Goal: Task Accomplishment & Management: Use online tool/utility

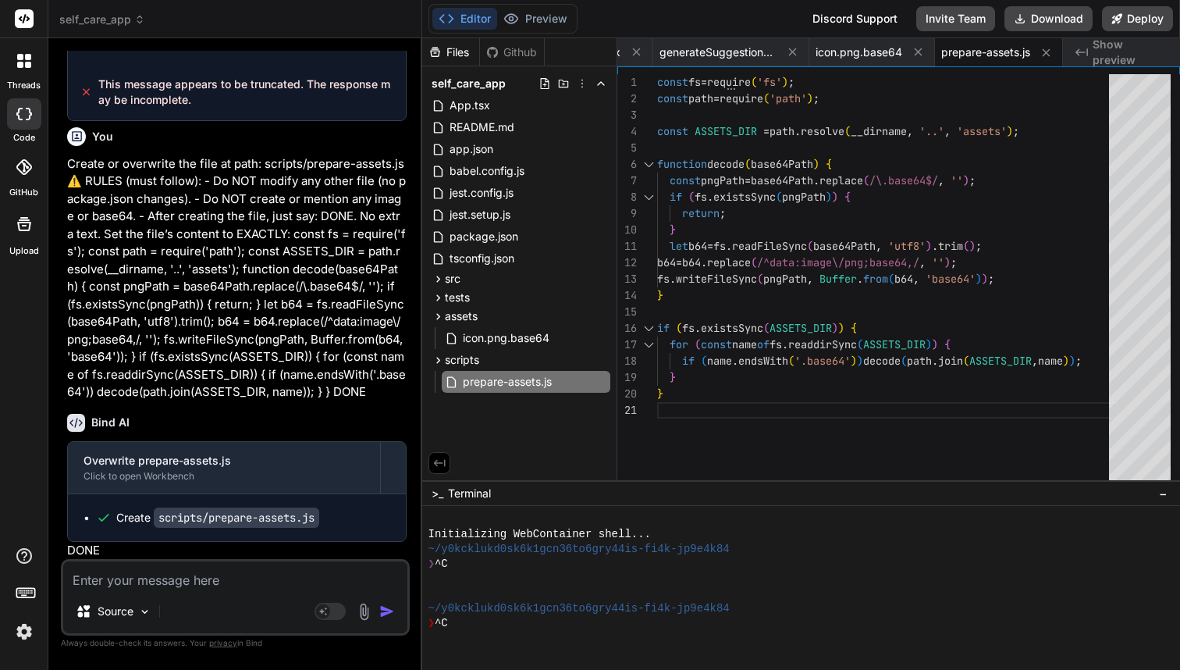
scroll to position [5, 0]
click at [123, 585] on div "Source Agent Mode. When this toggle is activated, AI automatically makes decisi…" at bounding box center [235, 597] width 349 height 76
click at [129, 574] on textarea at bounding box center [235, 575] width 344 height 28
paste textarea "Create or overwrite: assets/splash.png.base64 File contents ONLY (no data: pref…"
type textarea "Create or overwrite: assets/splash.png.base64 File contents ONLY (no data: pref…"
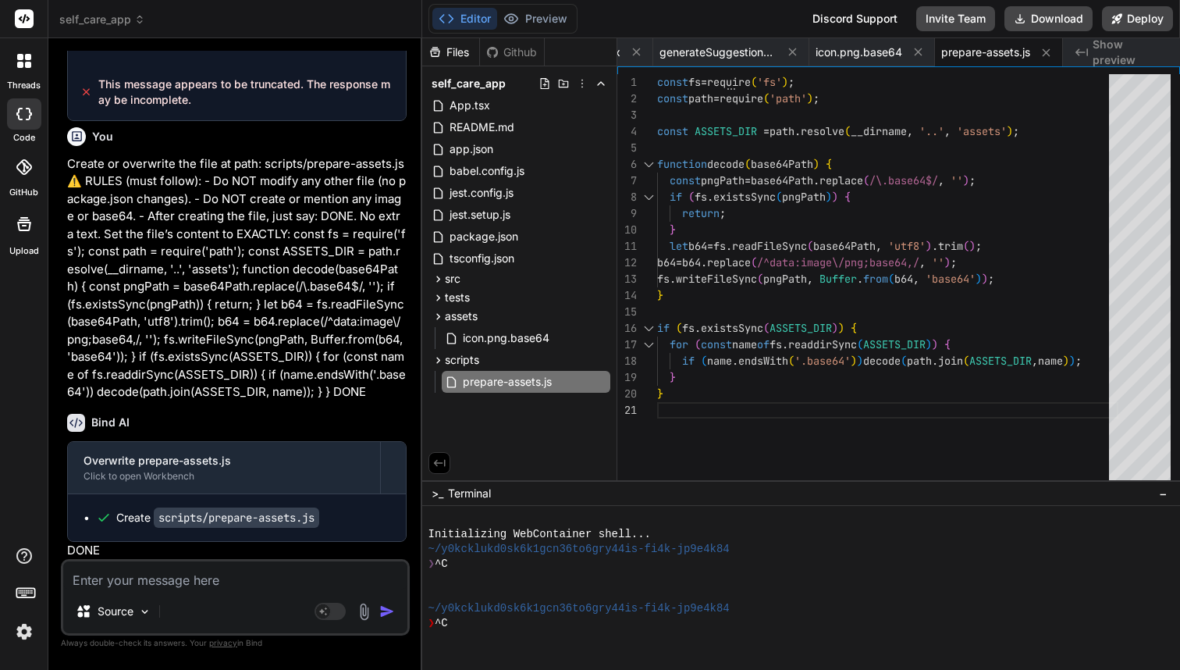
type textarea "x"
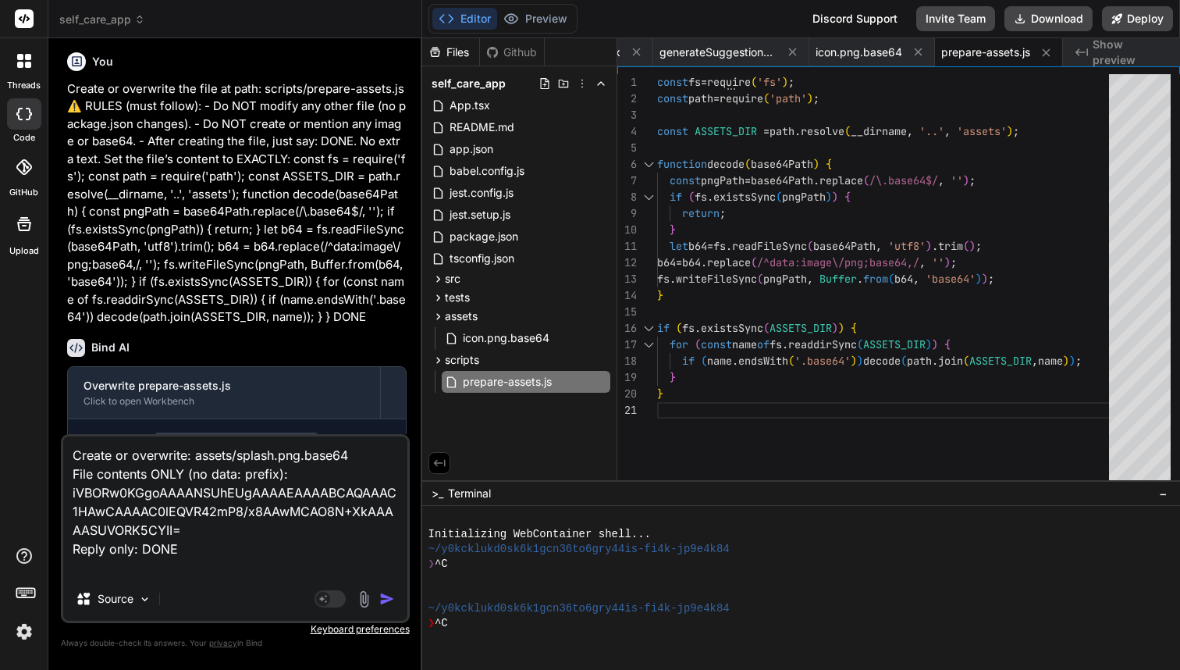
type textarea "Create or overwrite: assets/splash.png.base64 File contents ONLY (no data: pref…"
click at [386, 598] on img "button" at bounding box center [387, 599] width 16 height 16
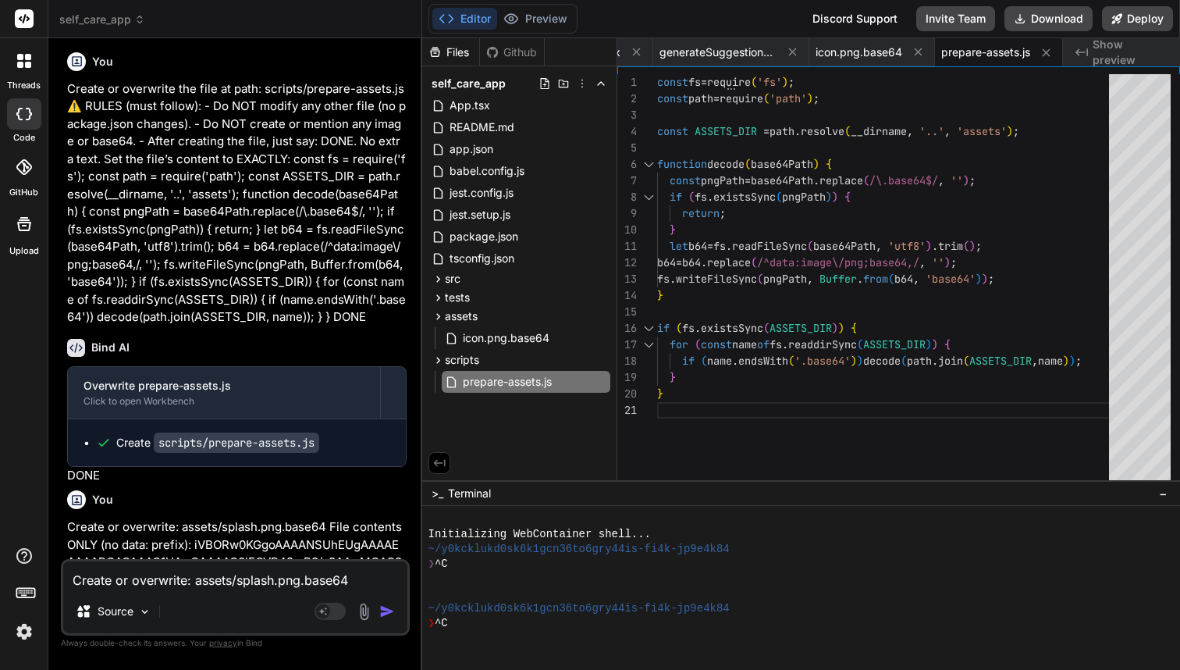
scroll to position [14254, 0]
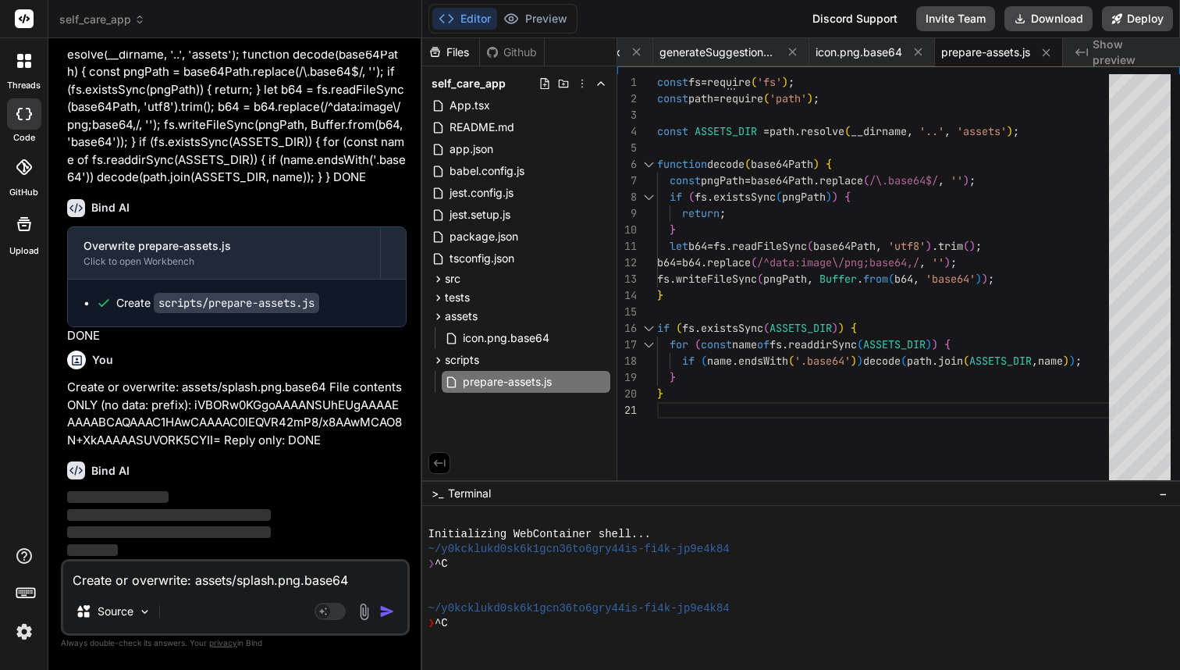
type textarea "x"
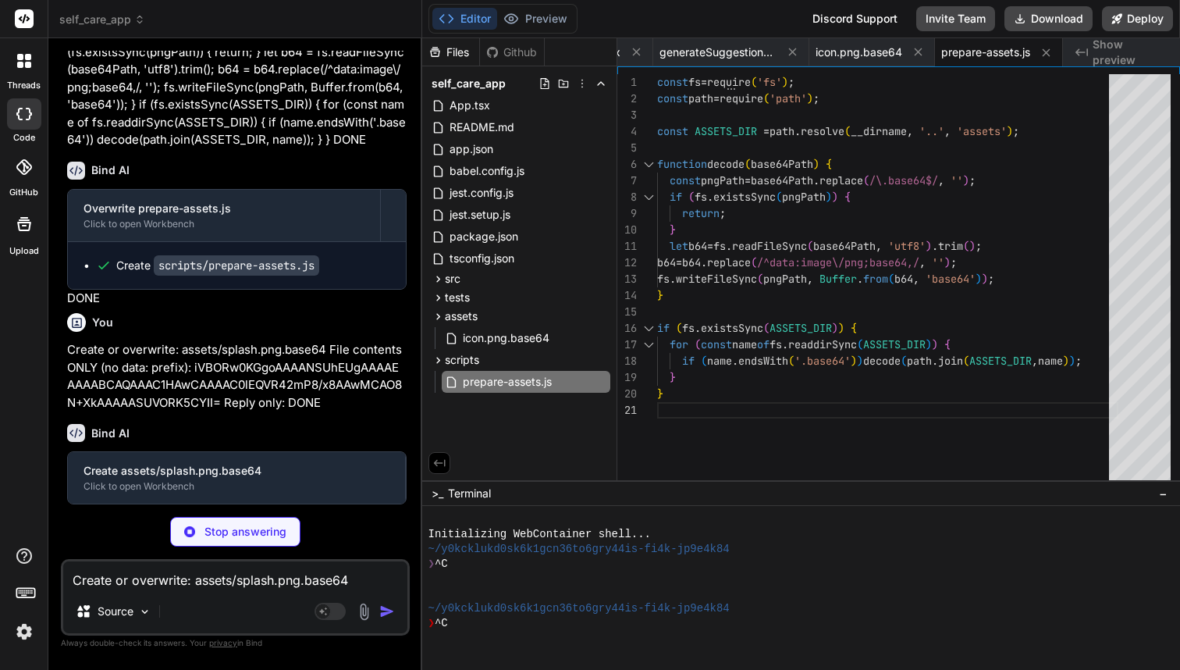
type textarea "iVBORw0KGgoAAAANSUhEUgAAAAEAAAABCAQAAAC1HAwCAAAAC0lEQVR42mP8/x8AAwMCAO8N+XkAAAA…"
type textarea "x"
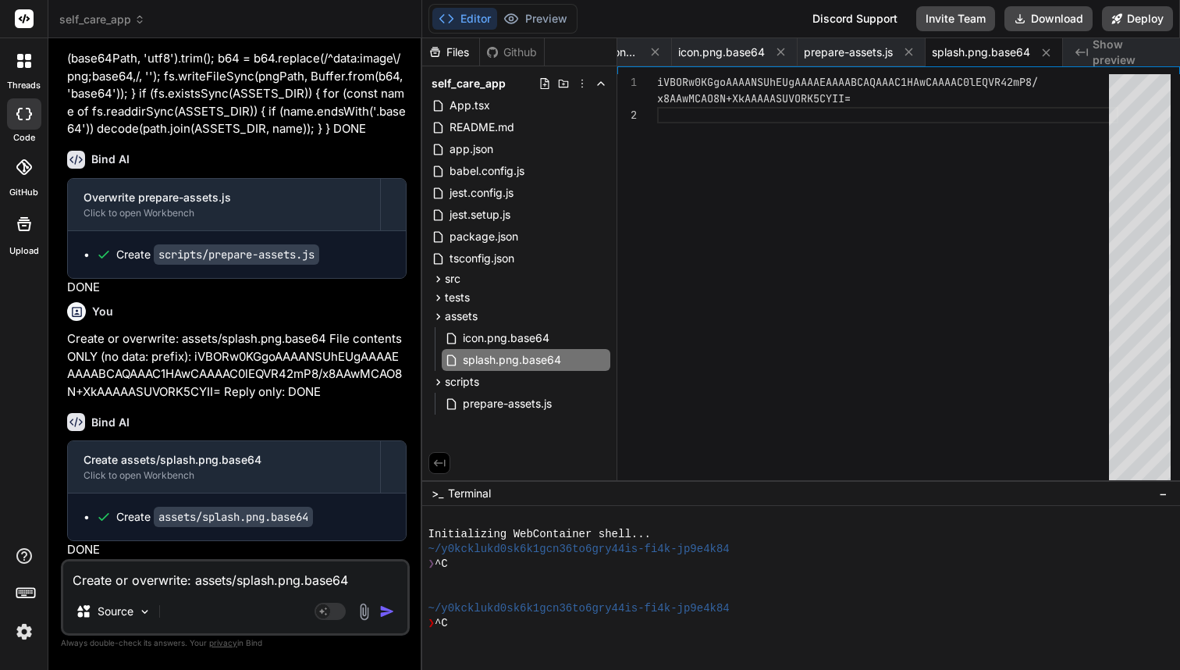
scroll to position [0, 0]
click at [496, 337] on span "icon.png.base64" at bounding box center [506, 338] width 90 height 19
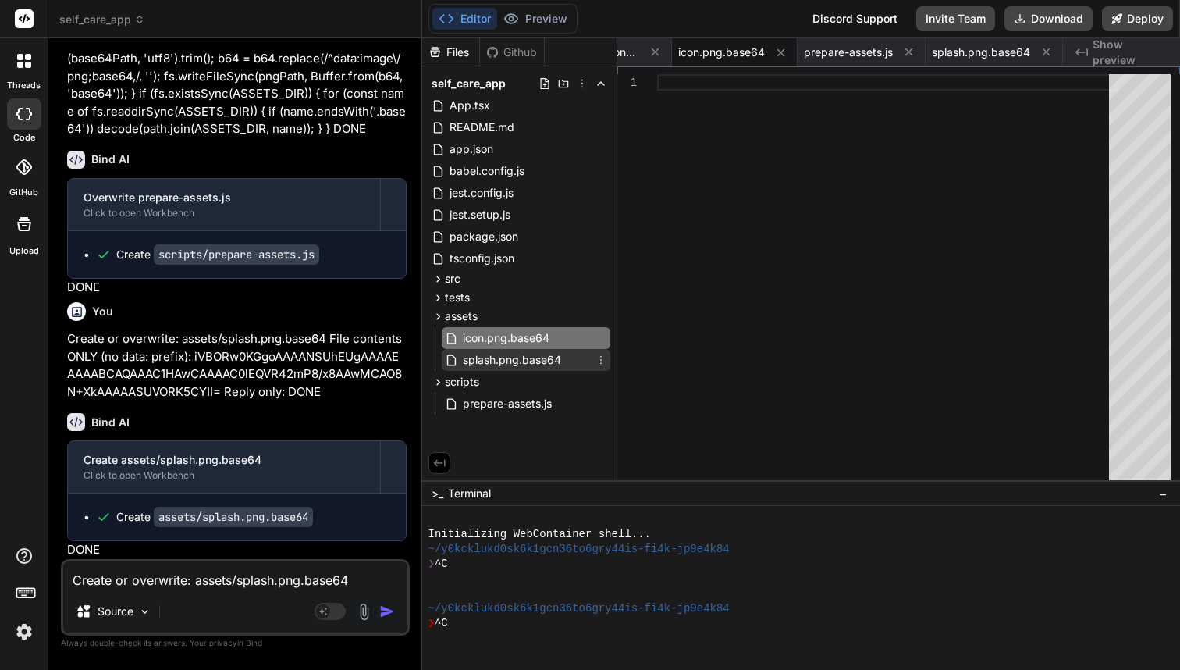
click at [500, 362] on span "splash.png.base64" at bounding box center [511, 359] width 101 height 19
type textarea "iVBORw0KGgoAAAANSUhEUgAAAAEAAAABCAQAAAC1HAwCAAAAC0lEQVR42mP8/x8AAwMCAO8N+XkAAAA…"
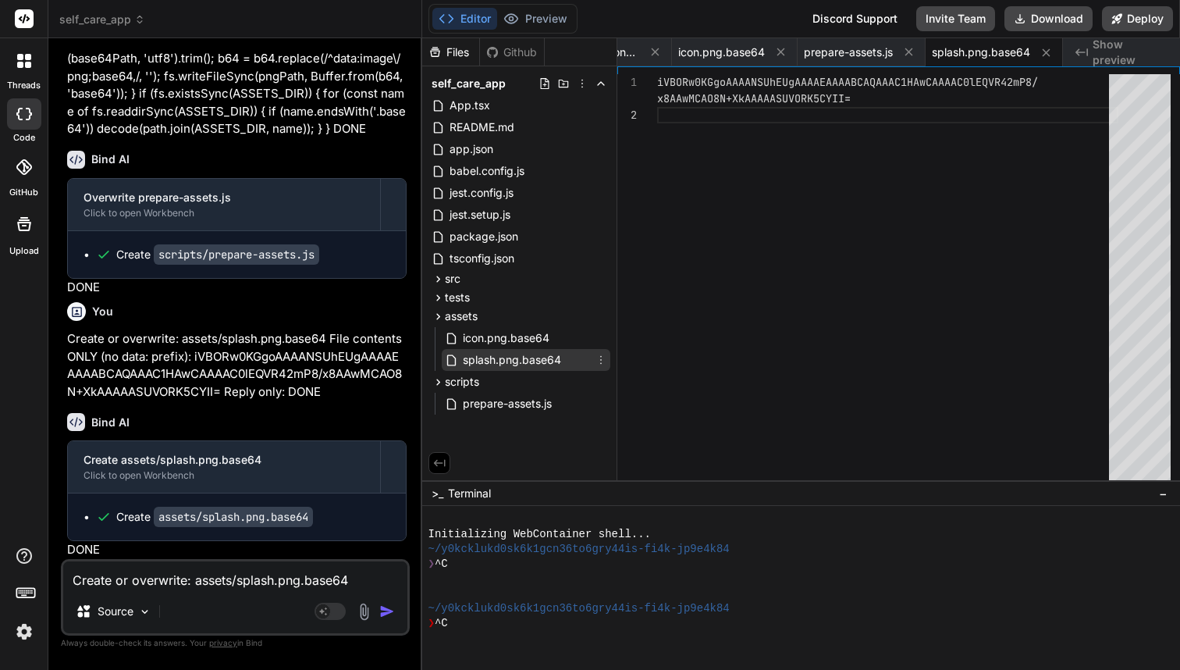
scroll to position [33, 0]
click at [219, 583] on textarea "Create or overwrite: assets/splash.png.base64 File contents ONLY (no data: pref…" at bounding box center [235, 575] width 344 height 28
paste textarea "Create or overwrite: assets/adaptive-icon.png.base64 File contents ONLY (no dat…"
type textarea "Create or overwrite: assets/adaptive-icon.png.base64 File contents ONLY (no dat…"
type textarea "x"
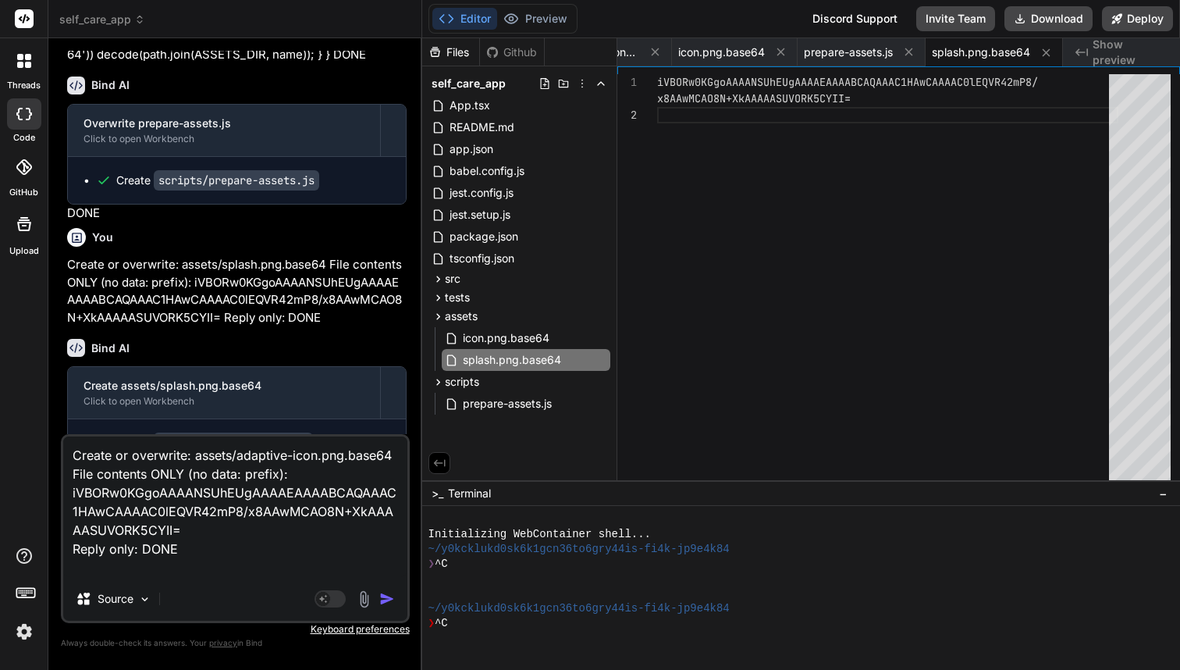
type textarea "Create or overwrite: assets/adaptive-icon.png.base64 File contents ONLY (no dat…"
click at [383, 603] on img "button" at bounding box center [387, 599] width 16 height 16
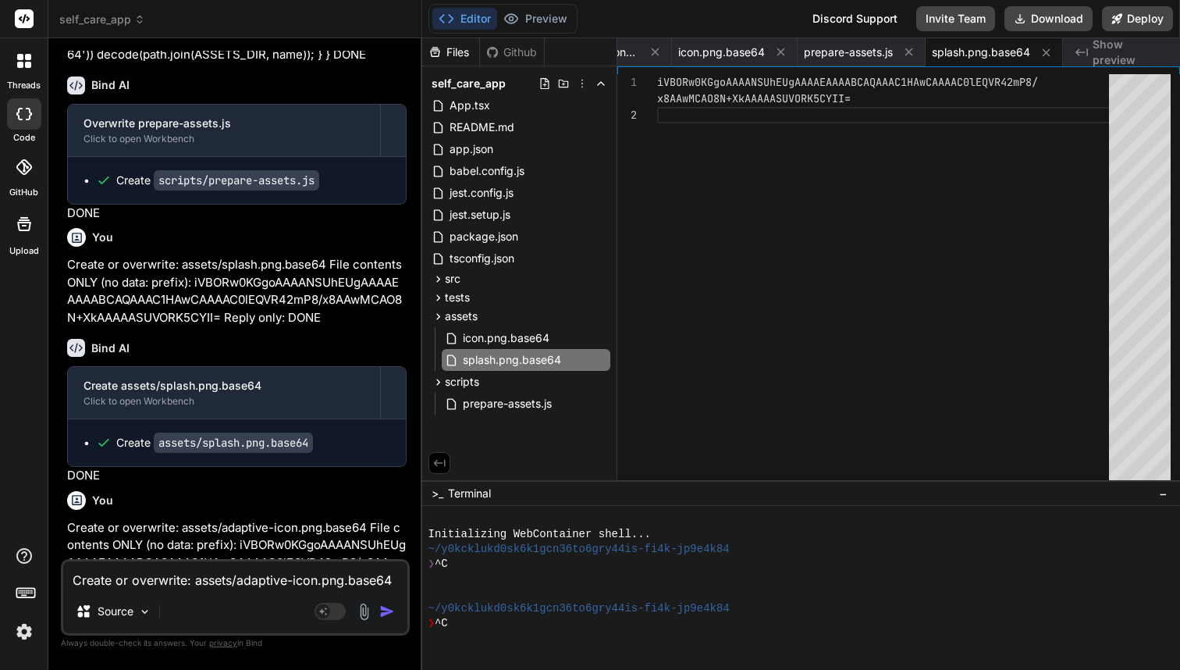
scroll to position [14515, 0]
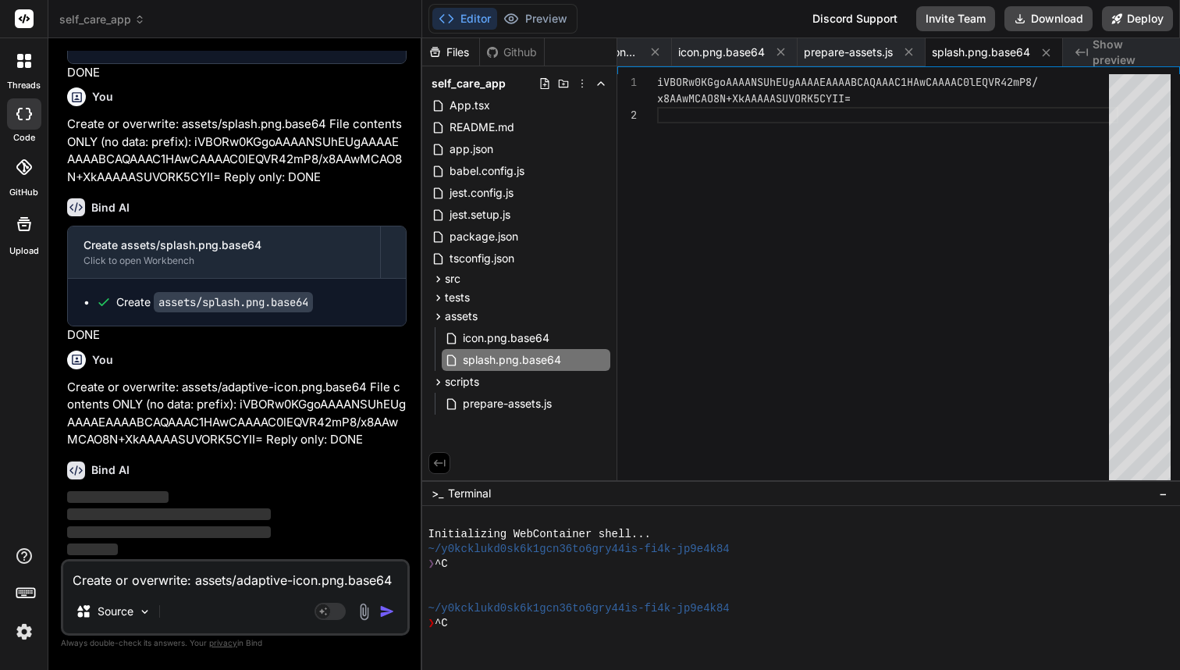
type textarea "x"
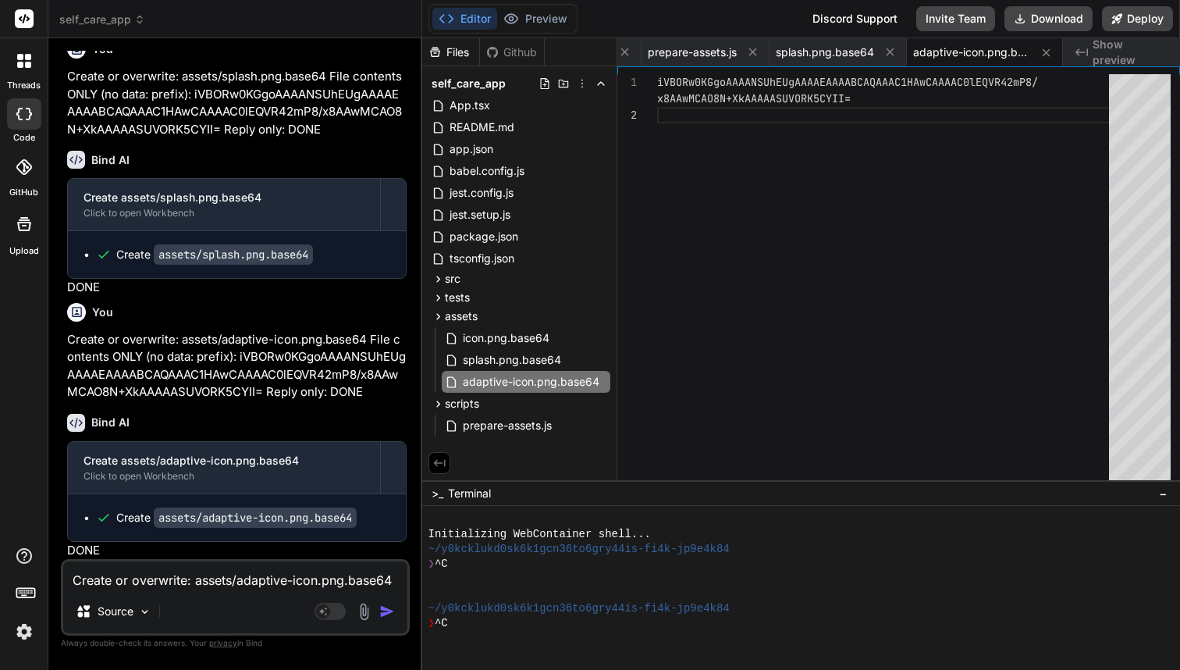
scroll to position [14564, 0]
click at [516, 360] on span "splash.png.base64" at bounding box center [511, 359] width 101 height 19
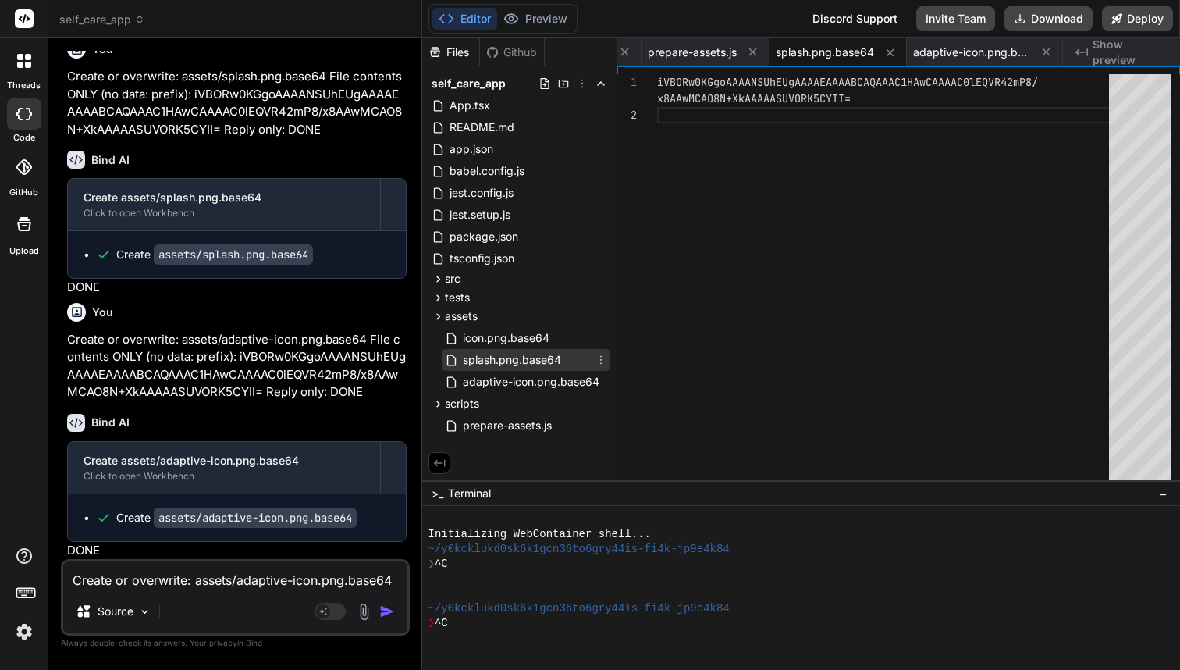
click at [508, 355] on span "splash.png.base64" at bounding box center [511, 359] width 101 height 19
click at [507, 377] on span "adaptive-icon.png.base64" at bounding box center [531, 381] width 140 height 19
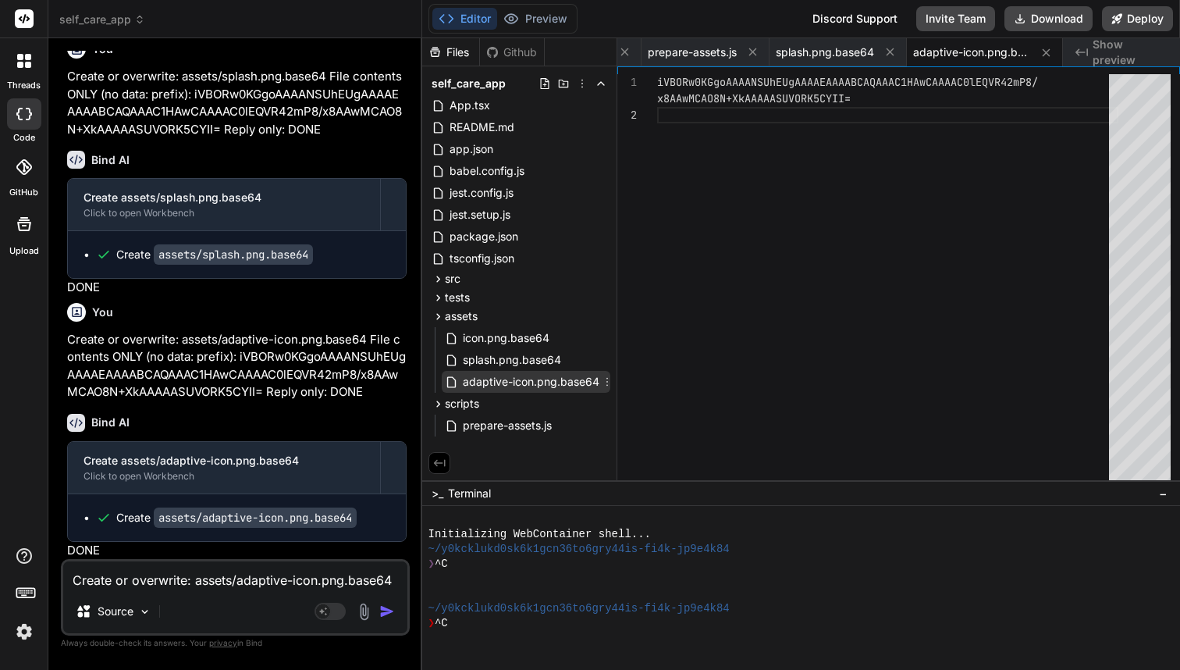
click at [507, 377] on span "adaptive-icon.png.base64" at bounding box center [531, 381] width 140 height 19
click at [507, 355] on span "splash.png.base64" at bounding box center [511, 359] width 101 height 19
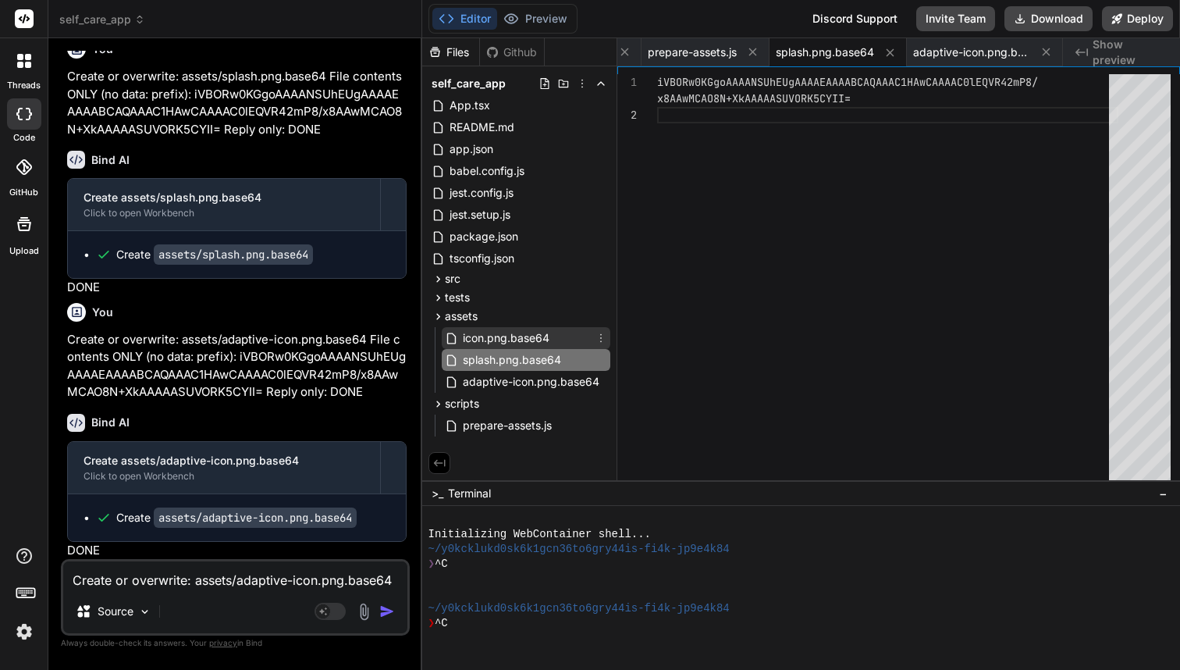
click at [505, 339] on span "icon.png.base64" at bounding box center [506, 338] width 90 height 19
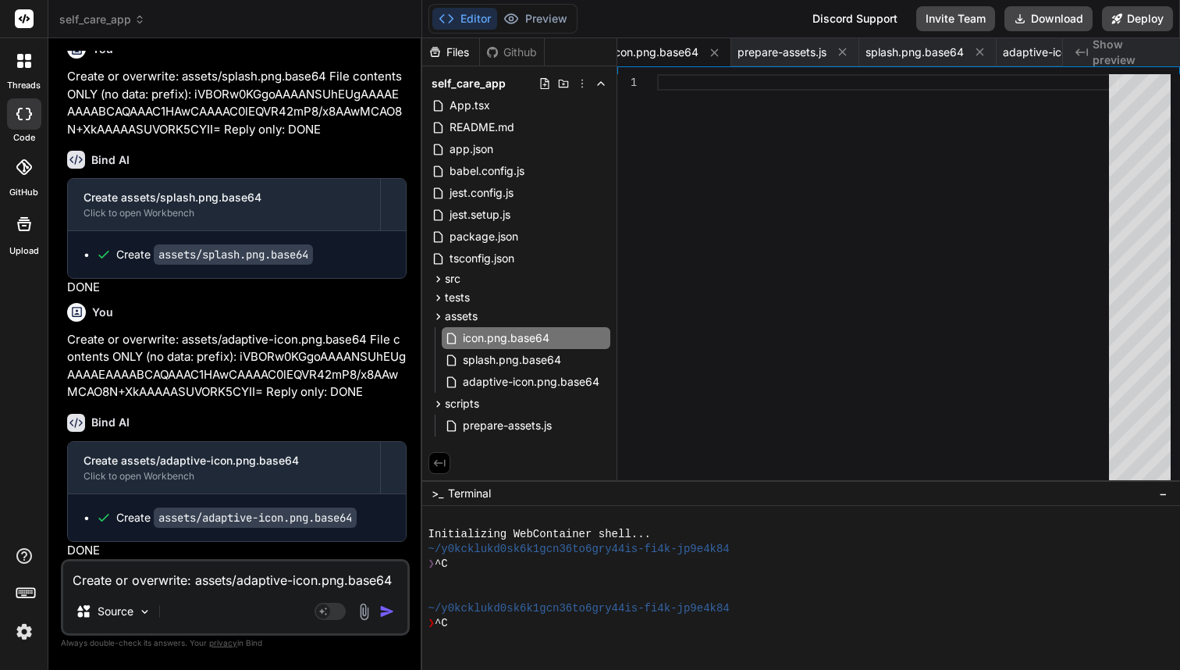
scroll to position [0, 0]
click at [501, 379] on span "adaptive-icon.png.base64" at bounding box center [531, 381] width 140 height 19
type textarea "iVBORw0KGgoAAAANSUhEUgAAAAEAAAABCAQAAAC1HAwCAAAAC0lEQVR42mP8/x8AAwMCAO8N+XkAAAA…"
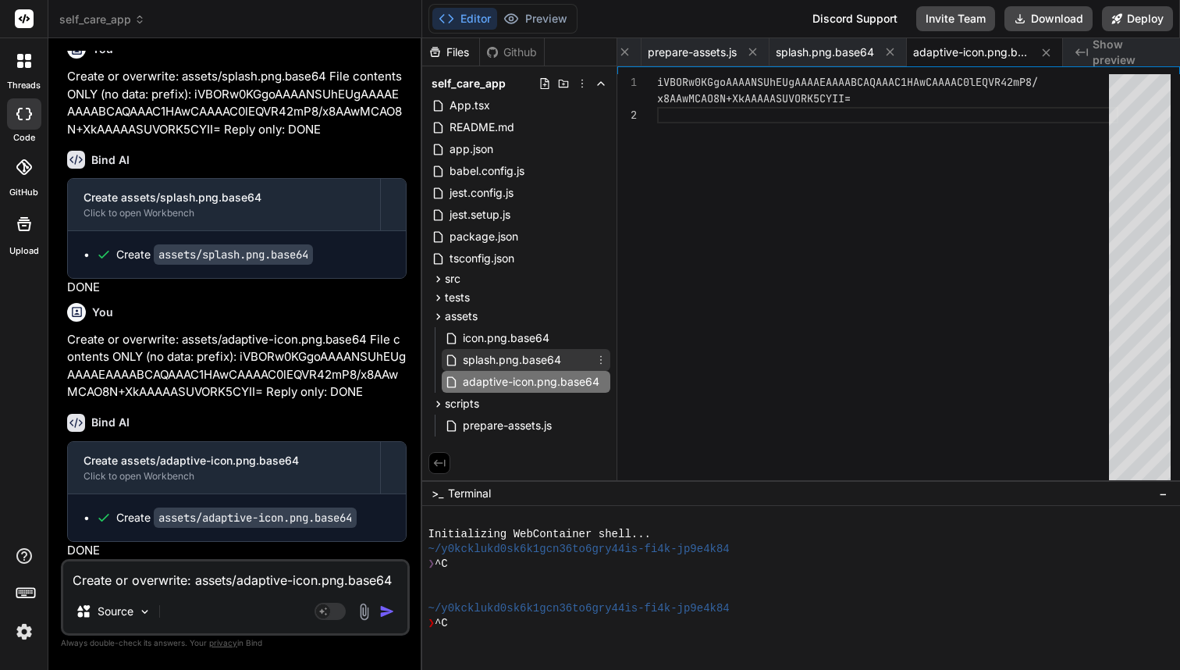
click at [499, 360] on span "splash.png.base64" at bounding box center [511, 359] width 101 height 19
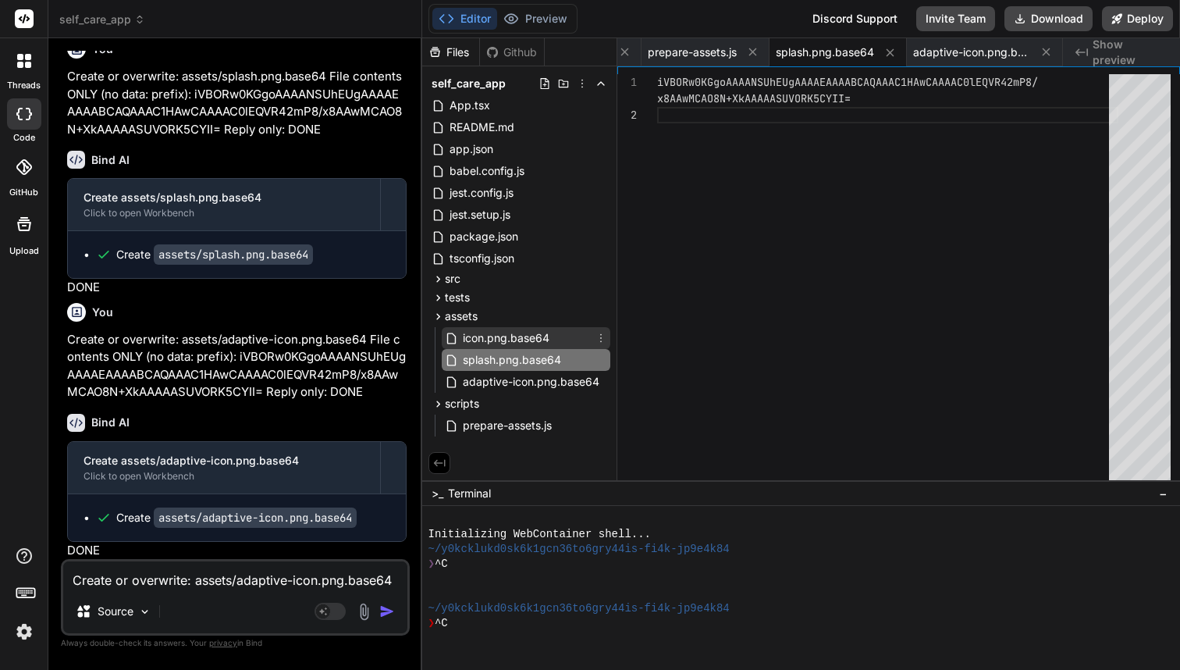
click at [498, 333] on span "icon.png.base64" at bounding box center [506, 338] width 90 height 19
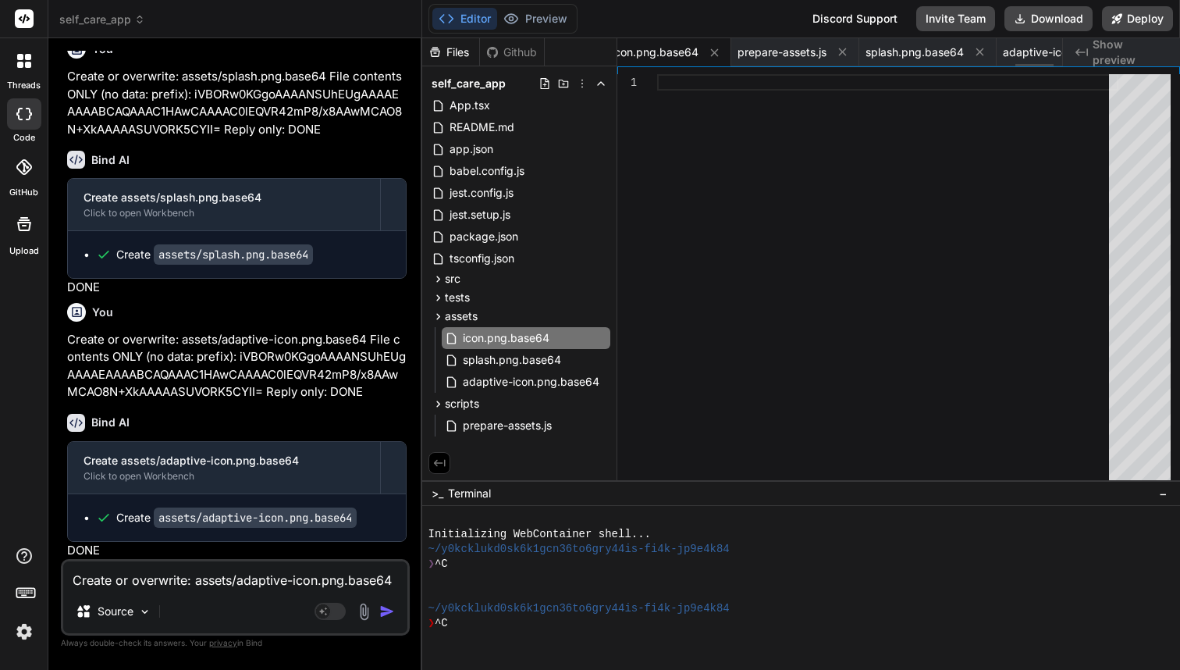
click at [681, 55] on span "icon.png.base64" at bounding box center [655, 52] width 87 height 16
click at [802, 54] on span "prepare-assets.js" at bounding box center [782, 52] width 89 height 16
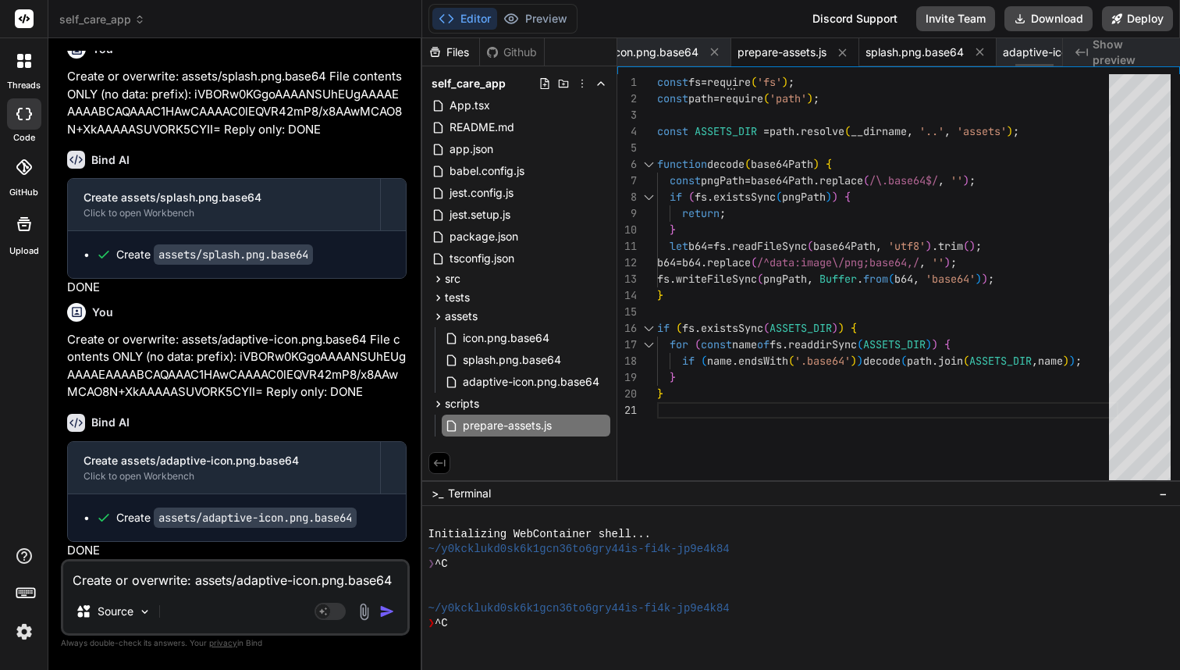
click at [919, 52] on span "splash.png.base64" at bounding box center [915, 52] width 98 height 16
type textarea "iVBORw0KGgoAAAANSUhEUgAAAAEAAAABCAQAAAC1HAwCAAAAC0lEQVR42mP8/x8AAwMCAO8N+XkAAAA…"
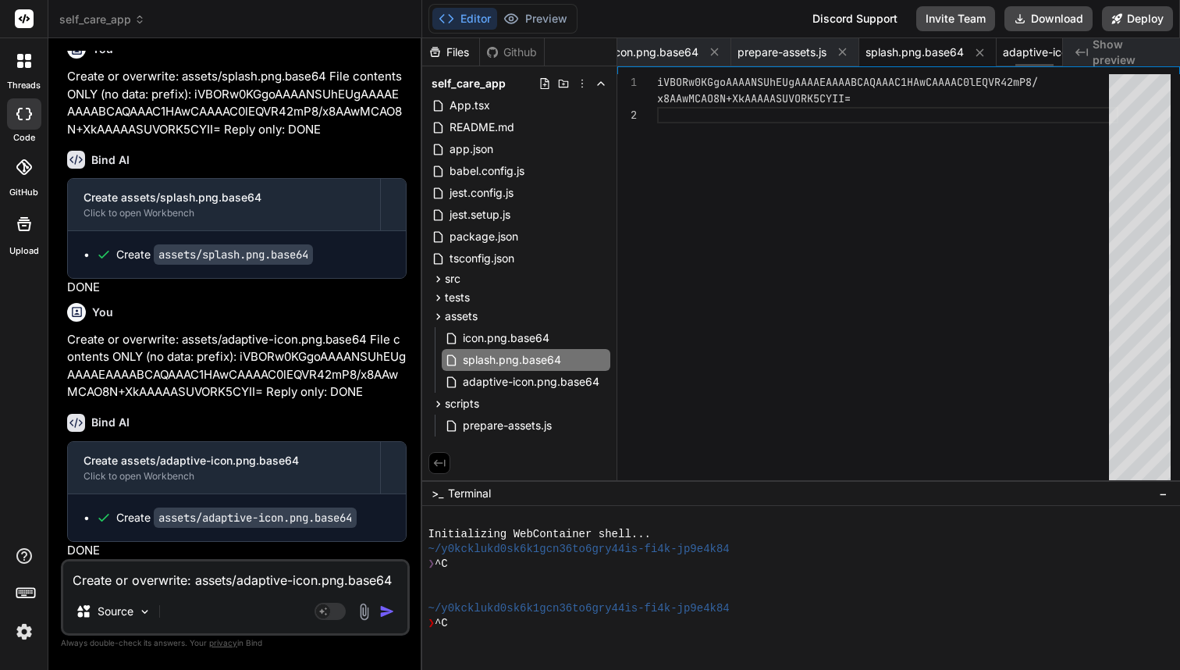
click at [1033, 49] on span "adaptive-icon.png.base64" at bounding box center [1061, 52] width 117 height 16
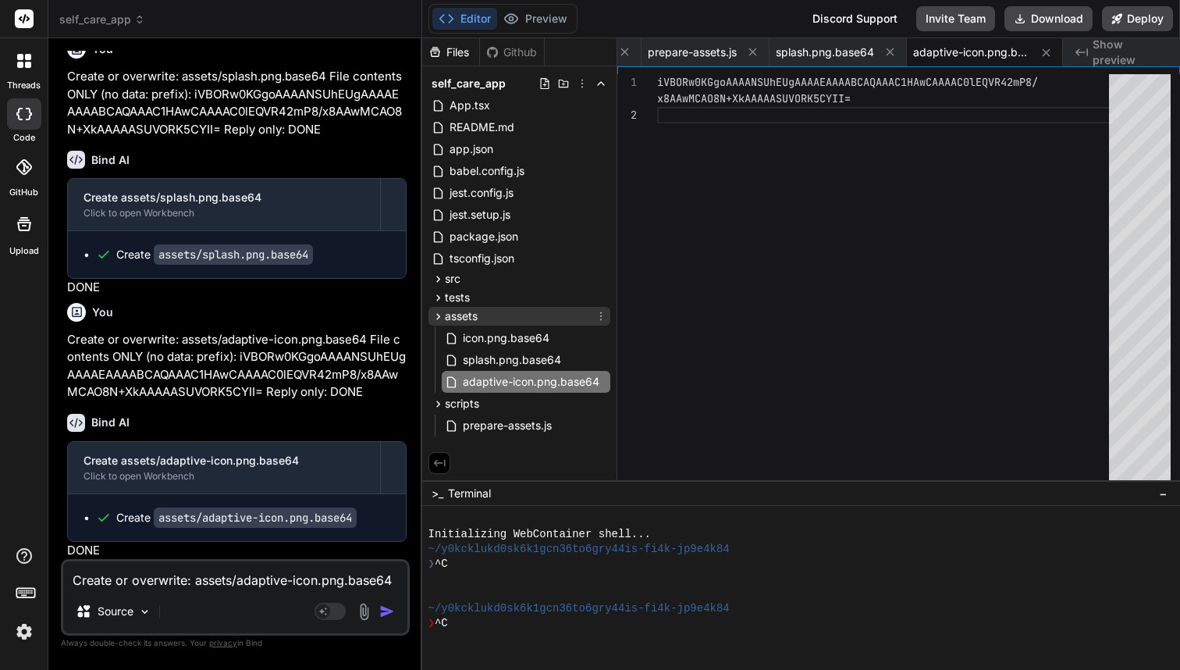
click at [447, 316] on span "assets" at bounding box center [461, 316] width 33 height 16
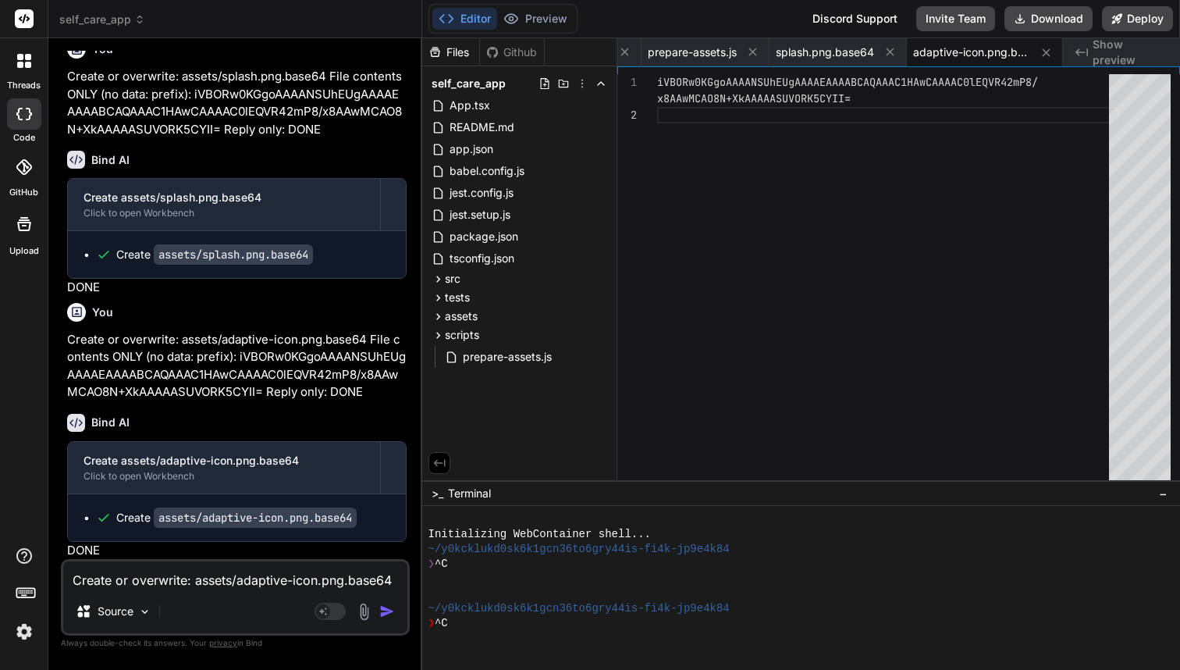
scroll to position [0, 0]
click at [1006, 56] on span "adaptive-icon.png.base64" at bounding box center [971, 52] width 117 height 16
click at [839, 46] on span "splash.png.base64" at bounding box center [825, 52] width 98 height 16
click at [696, 52] on span "prepare-assets.js" at bounding box center [692, 52] width 89 height 16
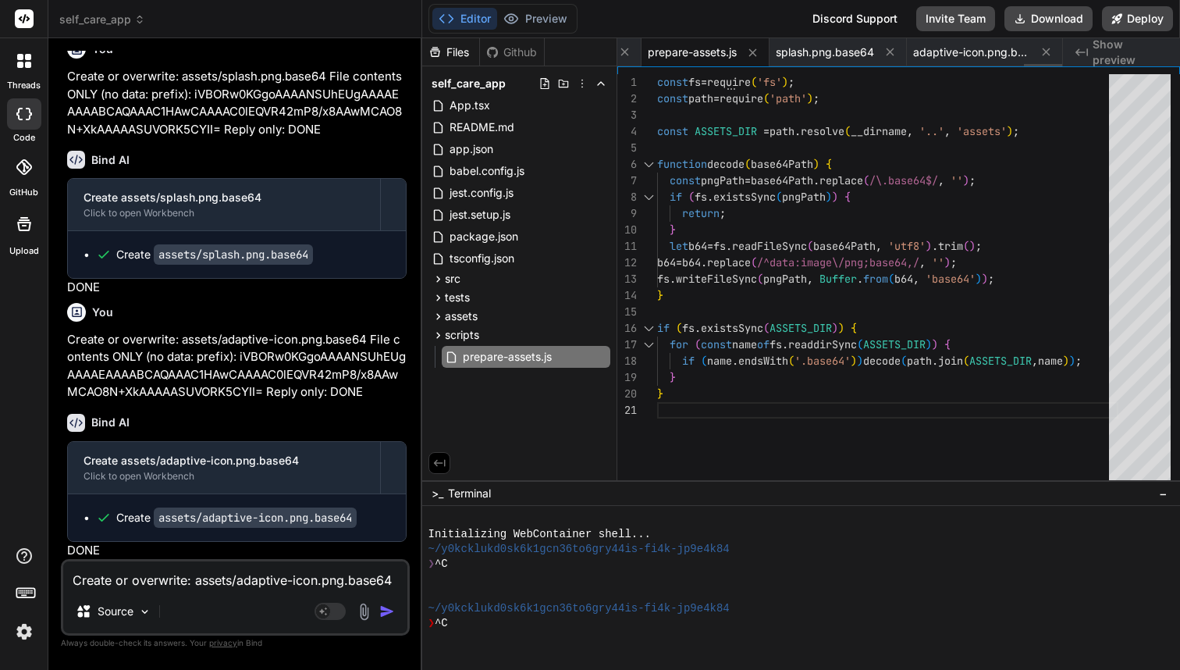
click at [696, 52] on span "prepare-assets.js" at bounding box center [692, 52] width 89 height 16
click at [826, 48] on span "splash.png.base64" at bounding box center [825, 52] width 98 height 16
type textarea "iVBORw0KGgoAAAANSUhEUgAAAAEAAAABCAQAAAC1HAwCAAAAC0lEQVR42mP8/x8AAwMCAO8N+XkAAAA…"
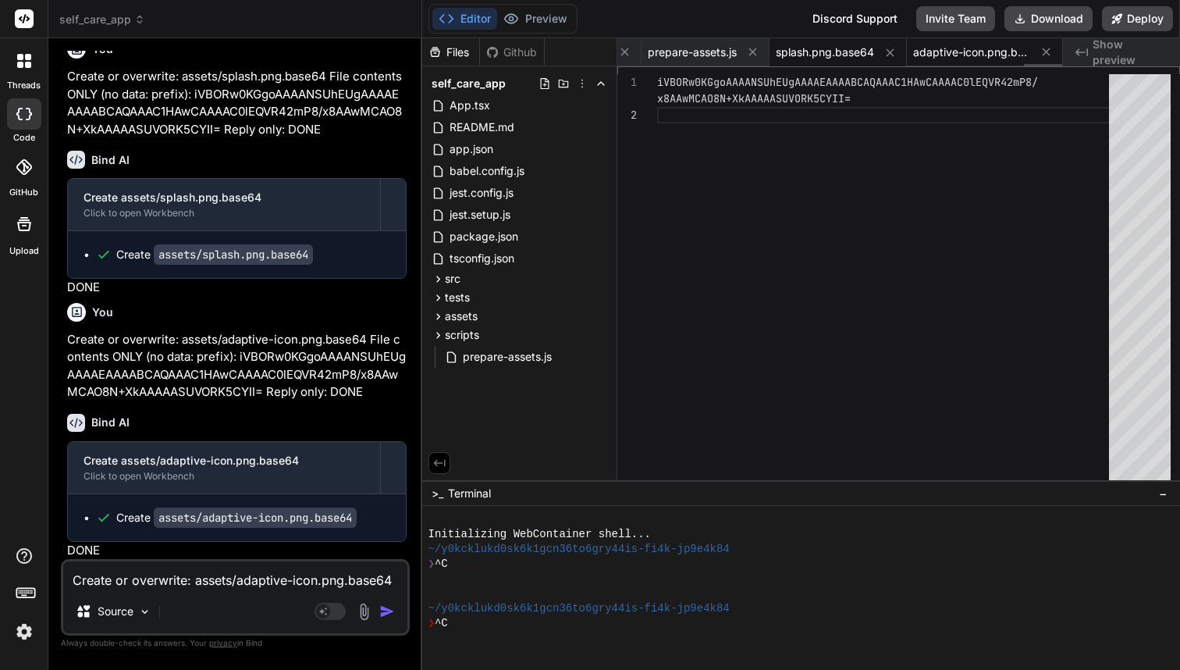
click at [935, 51] on span "adaptive-icon.png.base64" at bounding box center [971, 52] width 117 height 16
click at [436, 317] on icon at bounding box center [438, 316] width 13 height 13
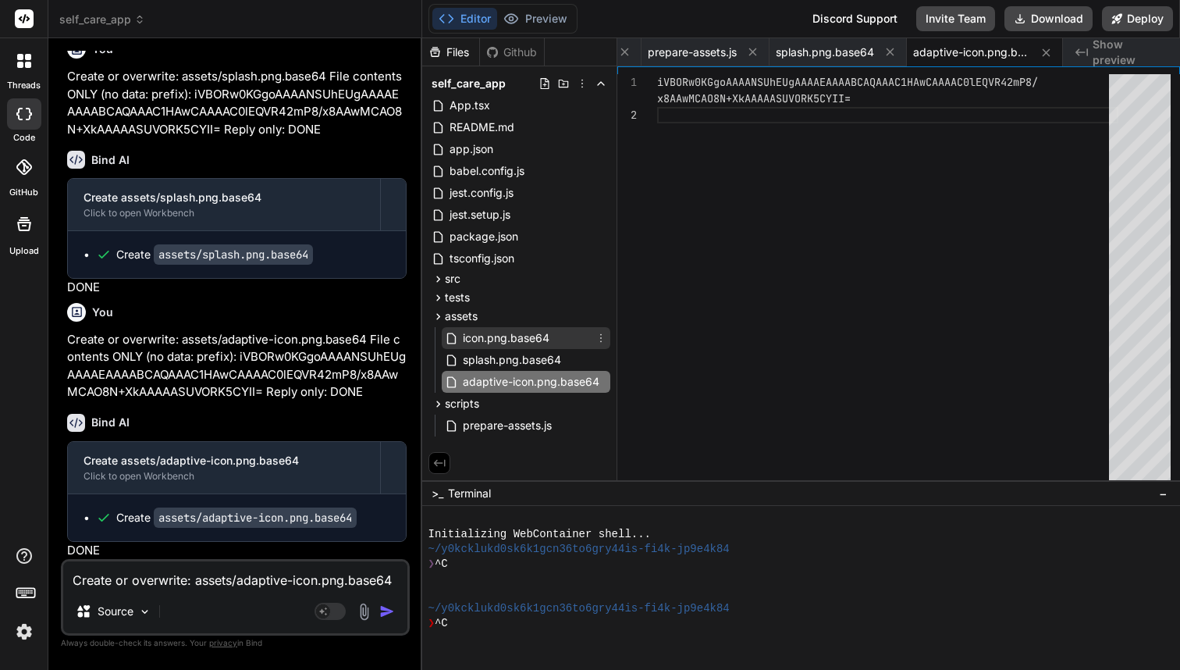
click at [469, 334] on span "icon.png.base64" at bounding box center [506, 338] width 90 height 19
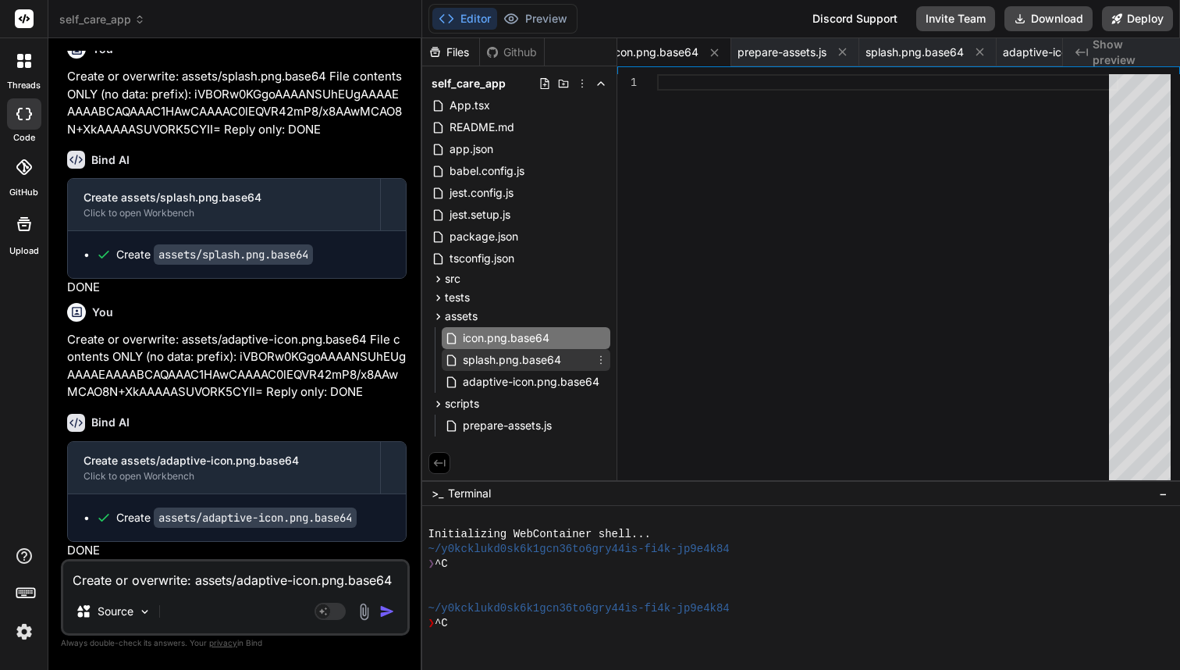
click at [478, 354] on span "splash.png.base64" at bounding box center [511, 359] width 101 height 19
type textarea "iVBORw0KGgoAAAANSUhEUgAAAAEAAAABCAQAAAC1HAwCAAAAC0lEQVR42mP8/x8AAwMCAO8N+XkAAAA…"
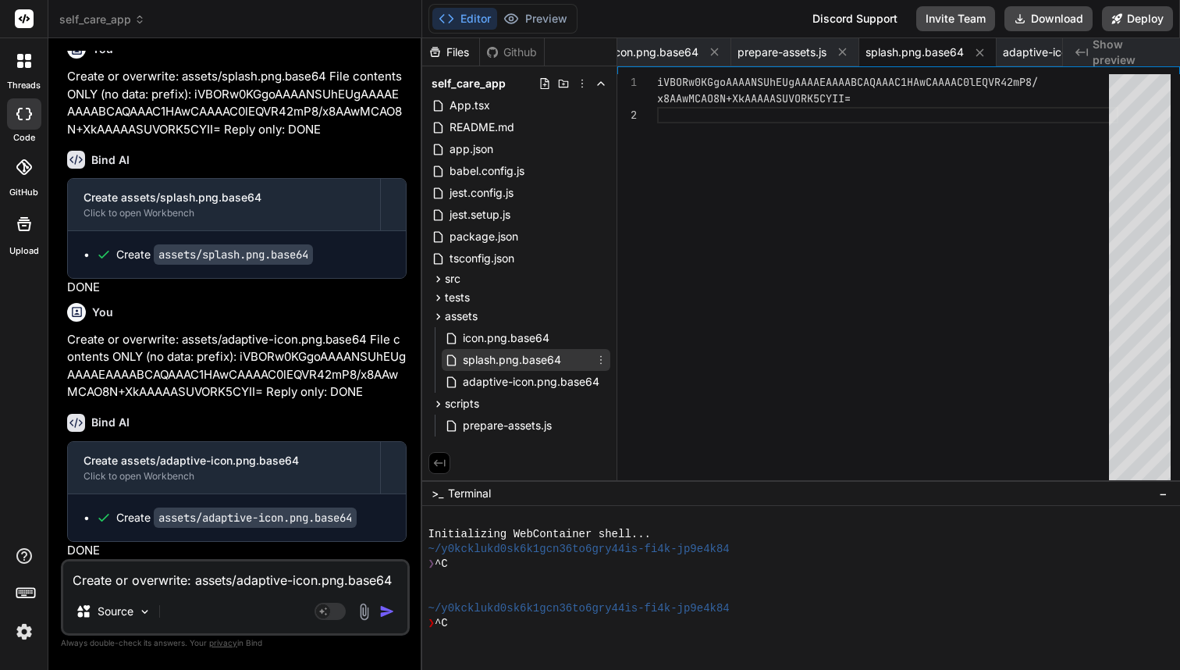
scroll to position [33, 0]
click at [484, 378] on span "adaptive-icon.png.base64" at bounding box center [531, 381] width 140 height 19
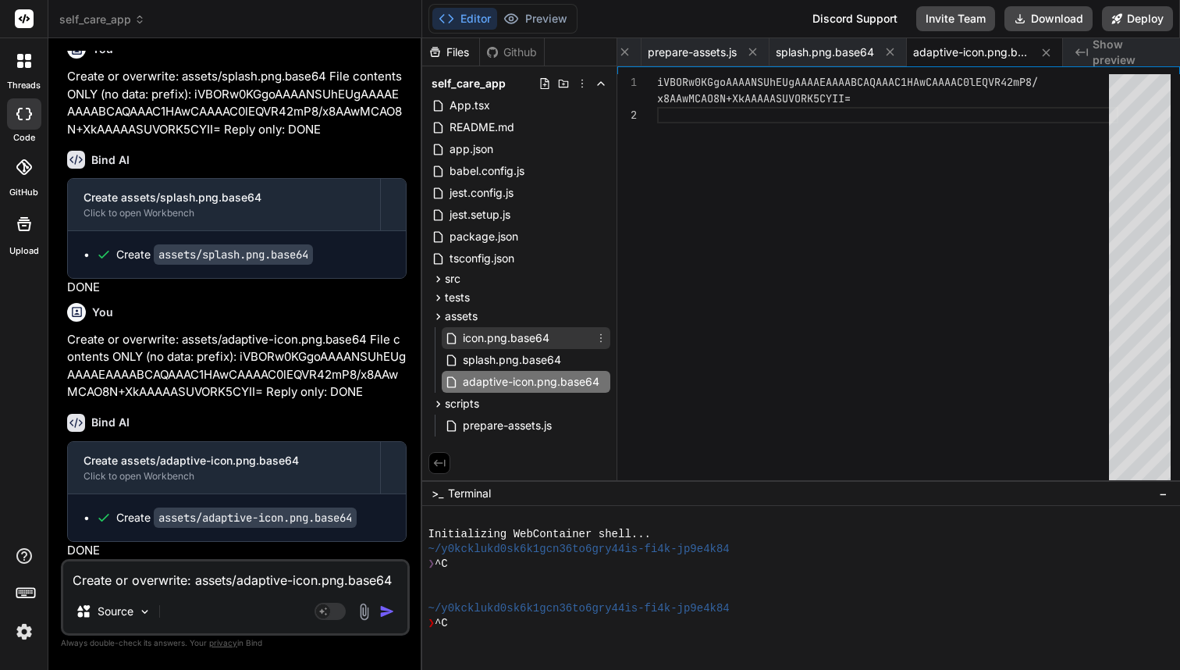
click at [489, 340] on span "icon.png.base64" at bounding box center [506, 338] width 90 height 19
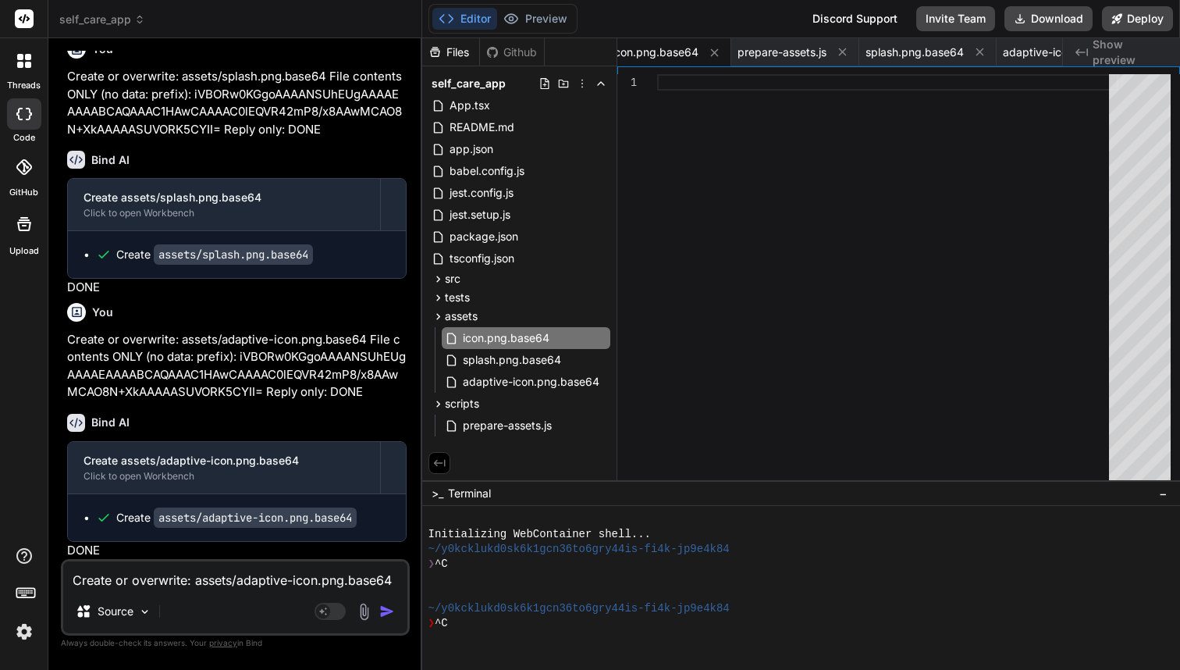
scroll to position [14564, 0]
click at [184, 592] on div "Create or overwrite: assets/adaptive-icon.png.base64 File contents ONLY (no dat…" at bounding box center [235, 597] width 349 height 76
click at [175, 581] on textarea "Create or overwrite: assets/adaptive-icon.png.base64 File contents ONLY (no dat…" at bounding box center [235, 575] width 344 height 28
paste textarea "Create or overwrite: assets/icon.png.base64 File contents ONLY (no data: prefix…"
type textarea "Create or overwrite: assets/icon.png.base64 File contents ONLY (no data: prefix…"
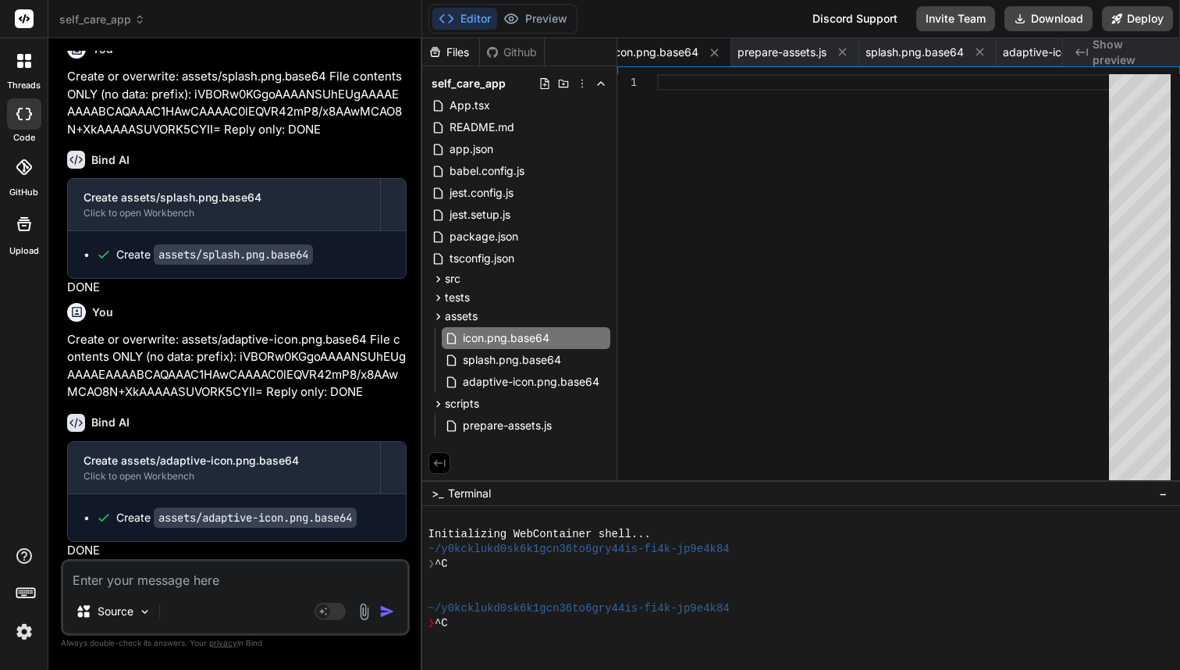
type textarea "x"
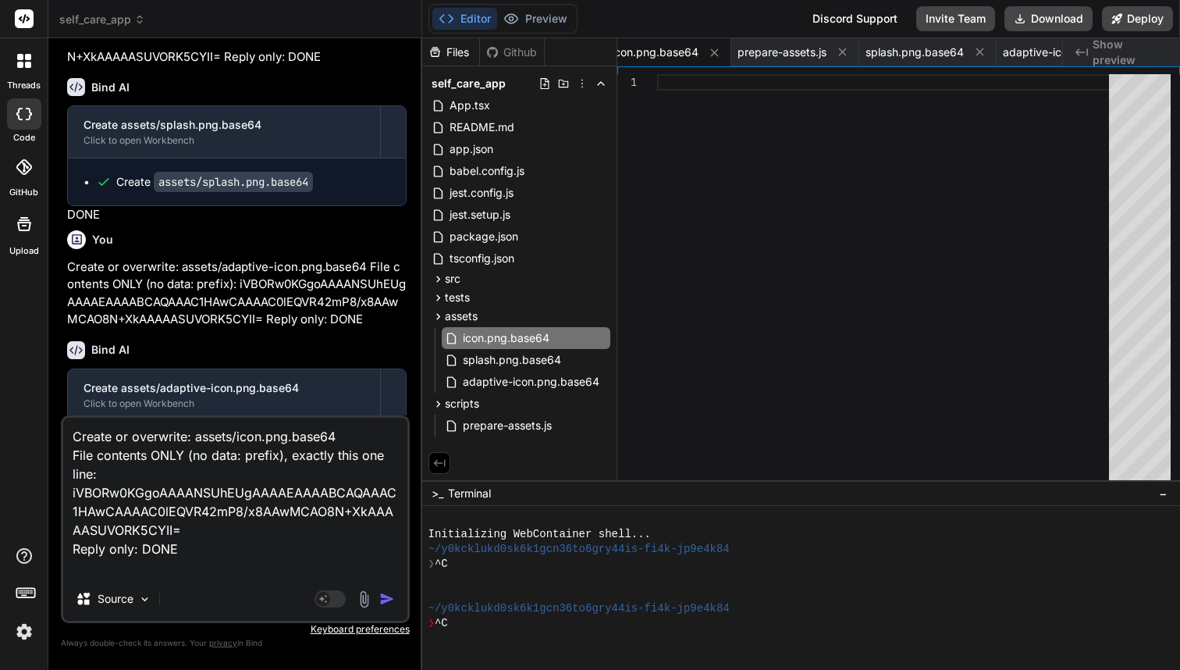
scroll to position [0, 0]
type textarea "Create or overwrite: assets/icon.png.base64 File contents ONLY (no data: prefix…"
click at [388, 603] on img "button" at bounding box center [387, 599] width 16 height 16
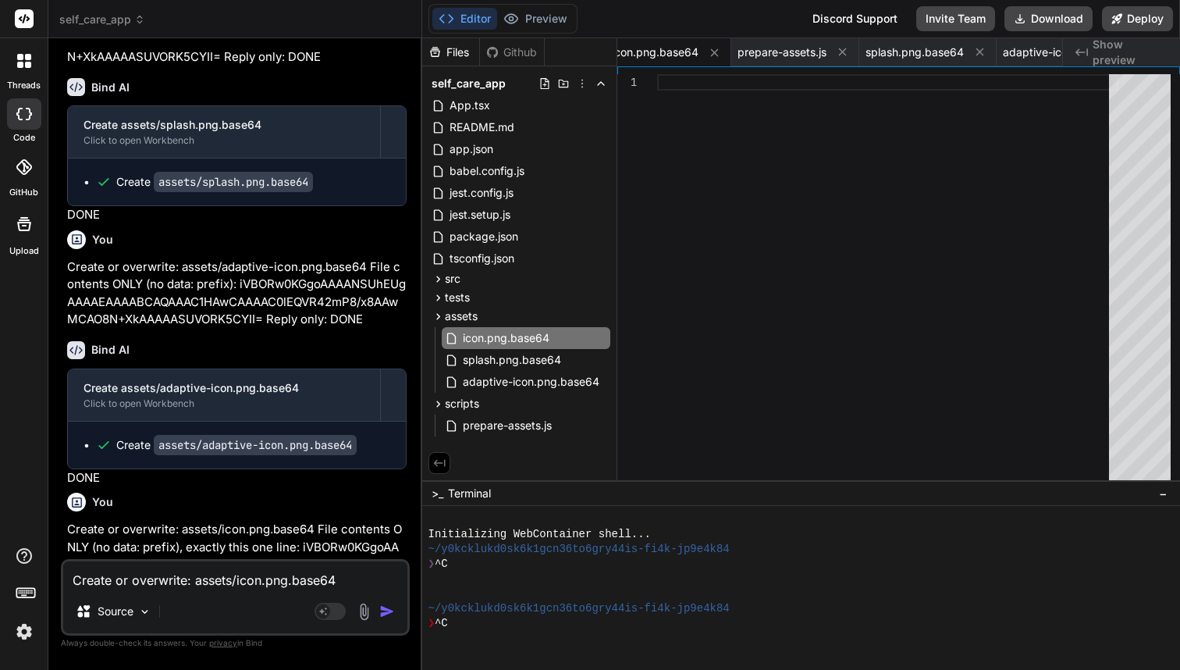
scroll to position [14792, 0]
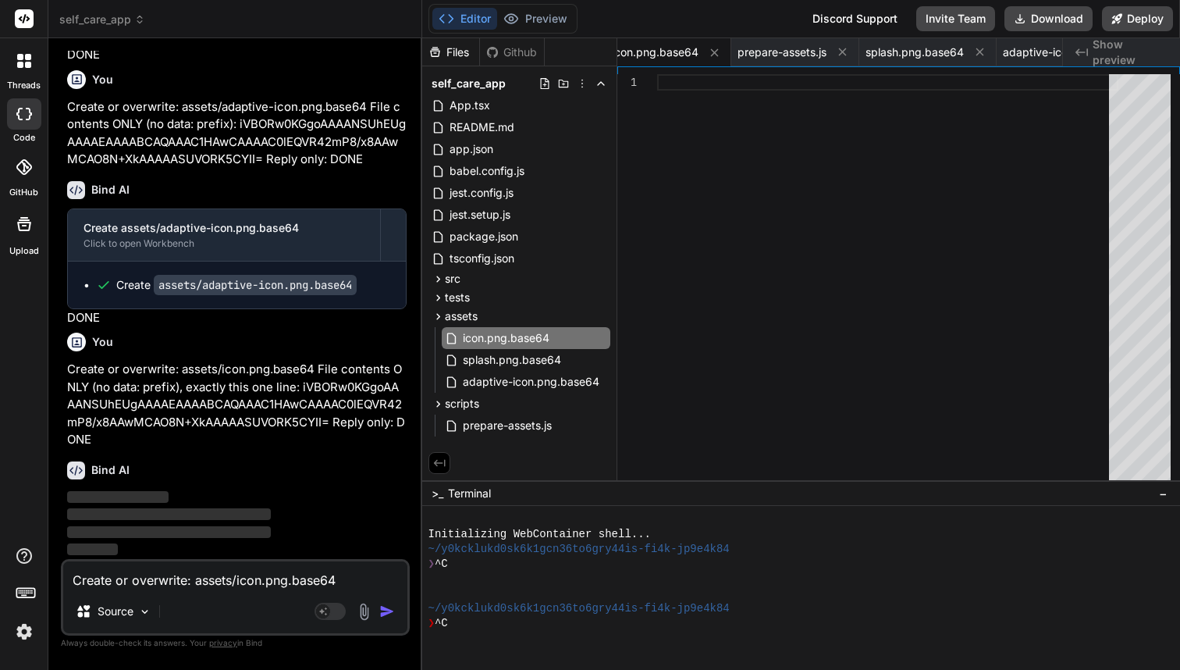
type textarea "x"
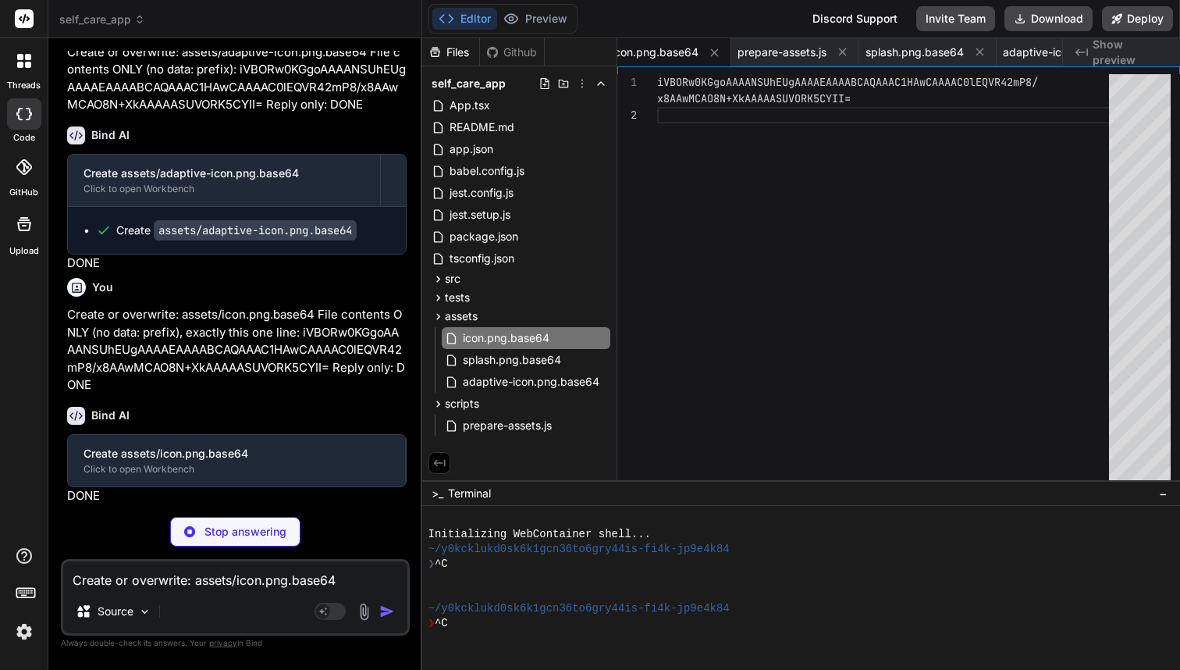
type textarea "iVBORw0KGgoAAAANSUhEUgAAAAEAAAABCAQAAAC1HAwCAAAAC0lEQVR42mP8/x8AAwMCAO8N+XkAAAA…"
type textarea "x"
